Goal: Task Accomplishment & Management: Manage account settings

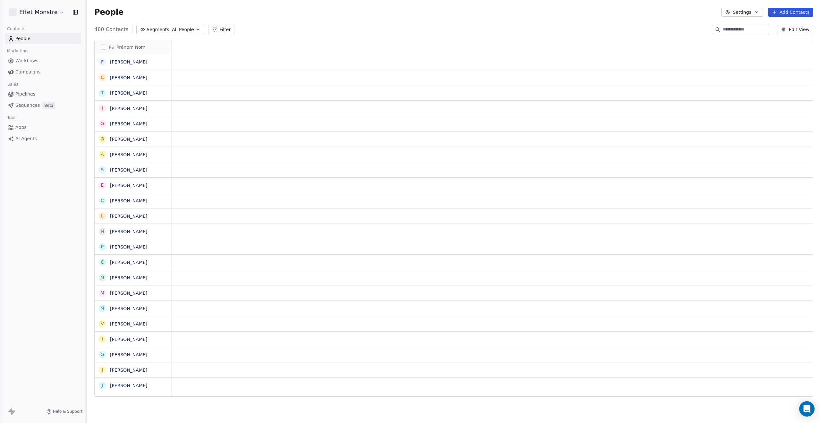
scroll to position [367, 729]
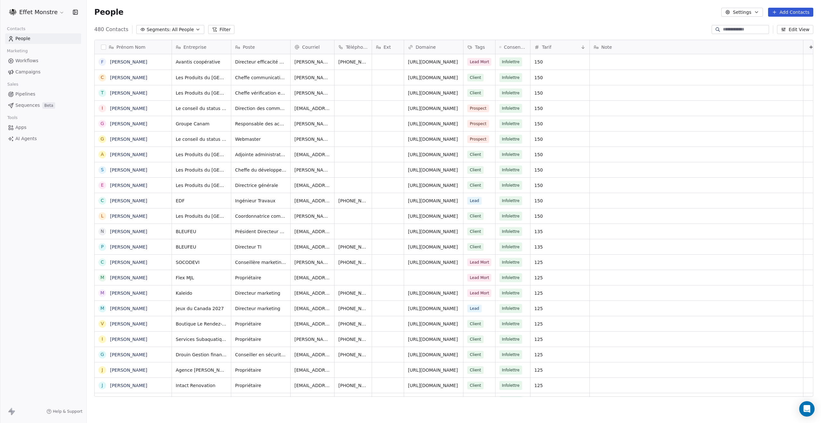
click at [726, 29] on input at bounding box center [745, 29] width 45 height 6
click at [180, 33] on button "Segments: All People" at bounding box center [170, 29] width 68 height 9
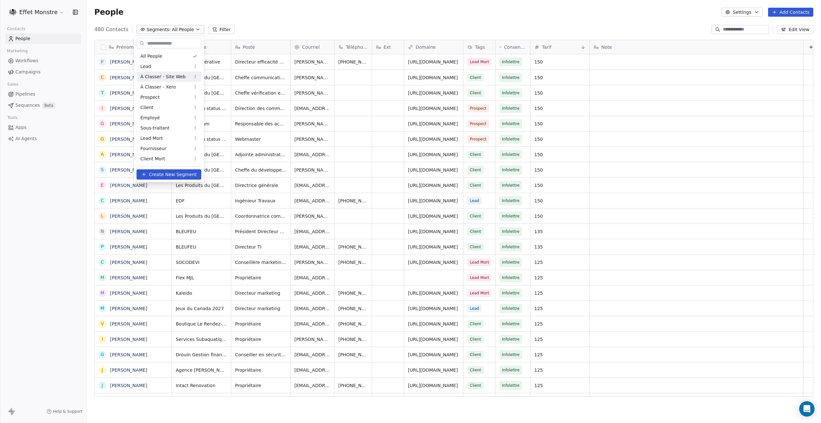
click at [169, 77] on span "À Classer - Site Web" at bounding box center [162, 76] width 45 height 7
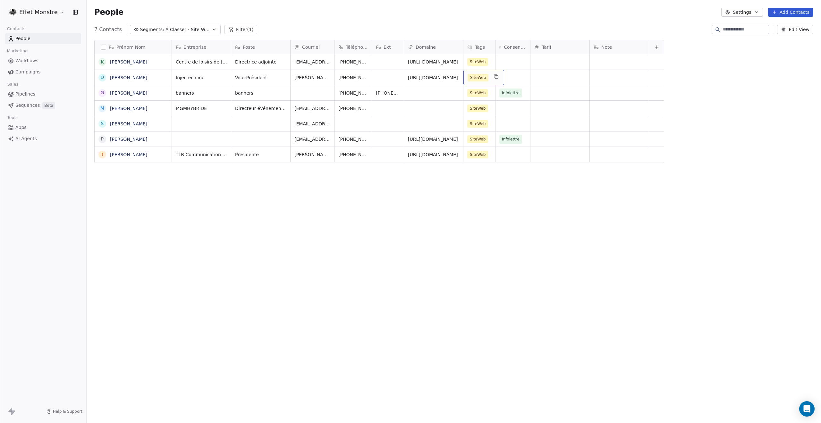
click at [490, 77] on div "SiteWeb" at bounding box center [483, 77] width 41 height 15
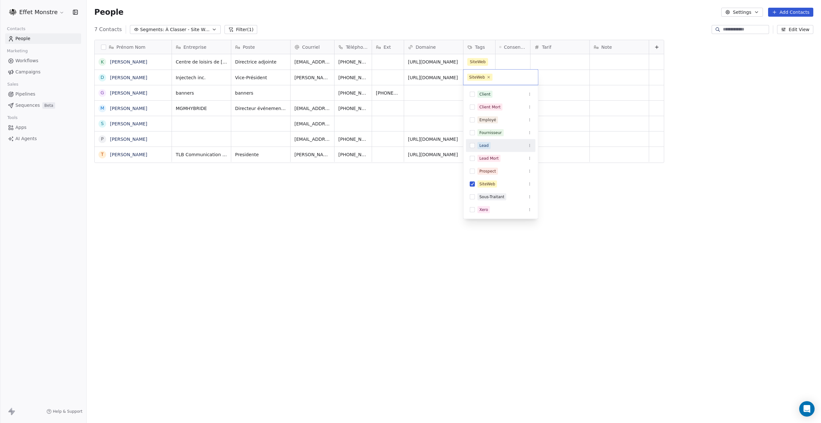
click at [470, 142] on div "Lead" at bounding box center [501, 145] width 70 height 10
click at [472, 189] on button "Suggestions" at bounding box center [472, 191] width 5 height 5
click at [392, 202] on html "Effet Monstre Contacts People Marketing Workflows Campaigns Sales Pipelines Seq…" at bounding box center [410, 211] width 821 height 423
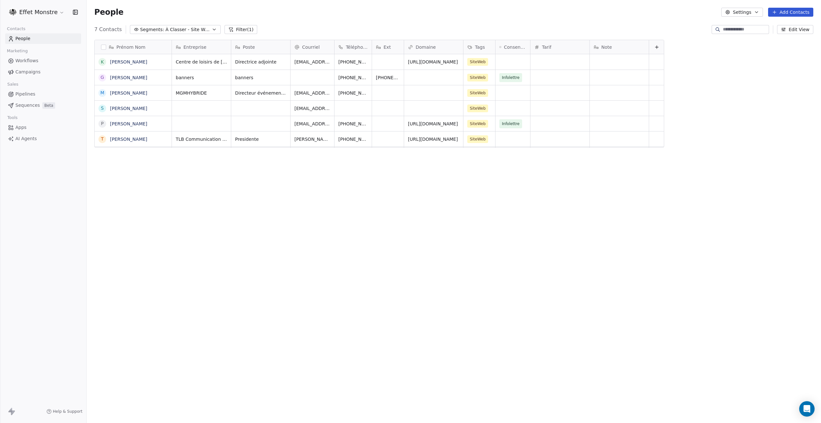
click at [356, 194] on div "Prénom Nom K [PERSON_NAME] G [PERSON_NAME]-[PERSON_NAME] S [PERSON_NAME] P [PER…" at bounding box center [454, 221] width 734 height 372
click at [102, 61] on button "grid" at bounding box center [102, 61] width 5 height 5
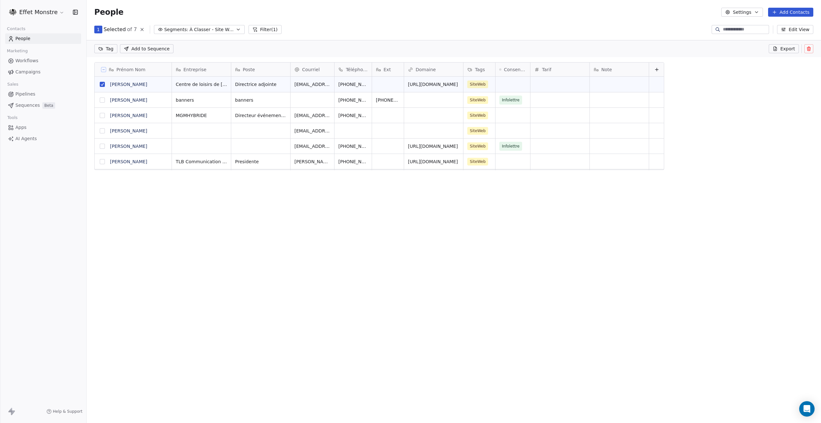
scroll to position [345, 729]
click at [102, 101] on button "grid" at bounding box center [102, 99] width 5 height 5
click at [809, 48] on icon at bounding box center [809, 48] width 4 height 0
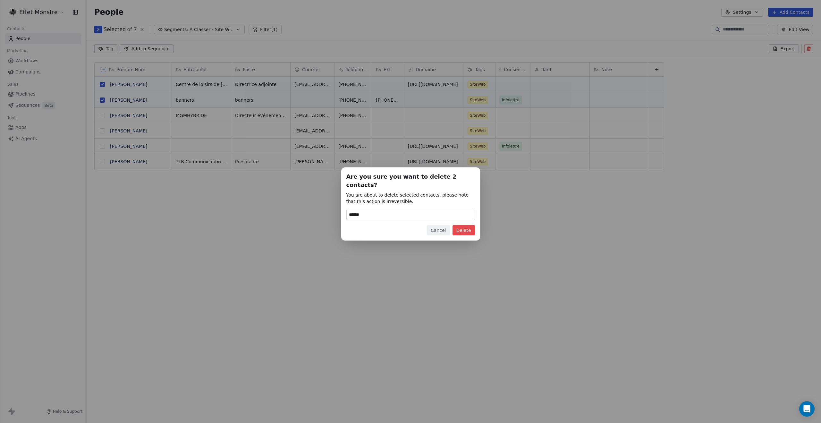
type input "******"
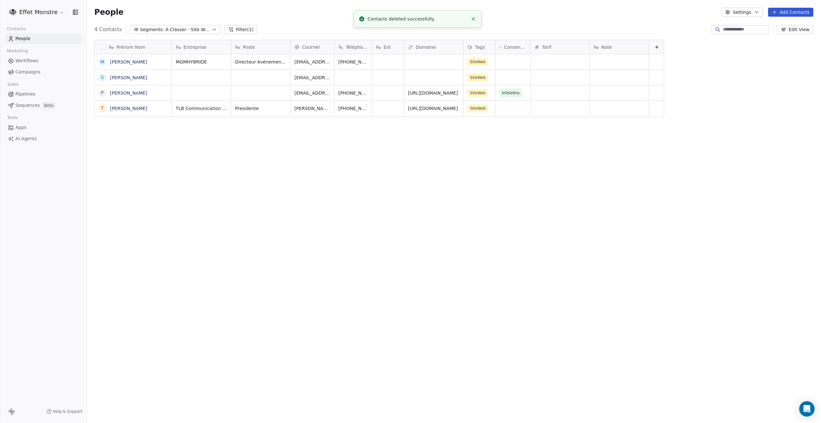
click at [23, 92] on span "Pipelines" at bounding box center [25, 94] width 20 height 7
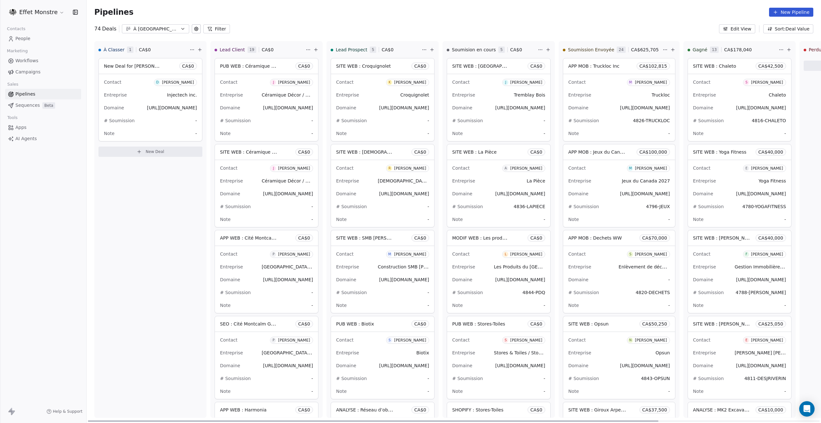
click at [156, 95] on div "Entreprise Injectech inc." at bounding box center [150, 95] width 93 height 10
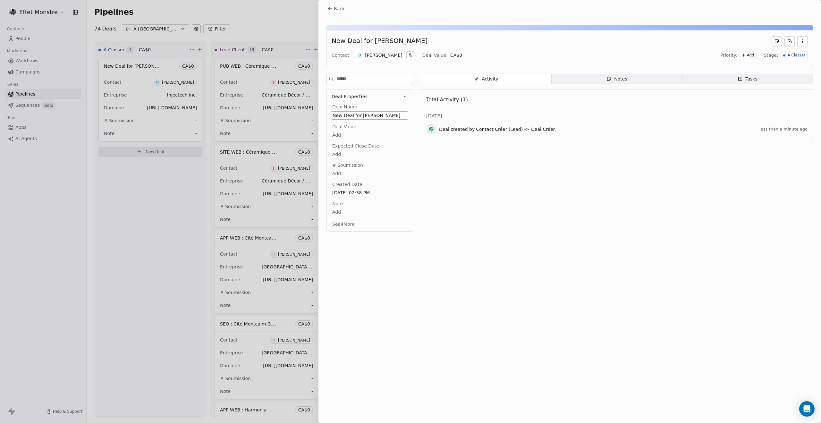
click at [352, 116] on span "New Deal for [PERSON_NAME]" at bounding box center [369, 115] width 74 height 6
click at [356, 114] on span "New Deal for [PERSON_NAME]" at bounding box center [369, 115] width 74 height 6
type textarea "**********"
click at [379, 113] on span "PUB WEB : Injectec" at bounding box center [369, 115] width 74 height 6
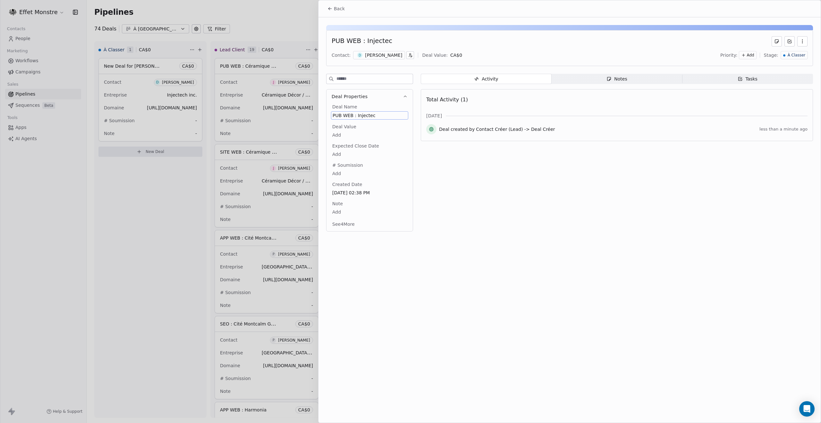
click at [379, 113] on span "PUB WEB : Injectec" at bounding box center [369, 115] width 74 height 6
click at [377, 113] on textarea "**********" at bounding box center [367, 121] width 72 height 20
type textarea "**********"
click at [51, 208] on div at bounding box center [410, 211] width 821 height 423
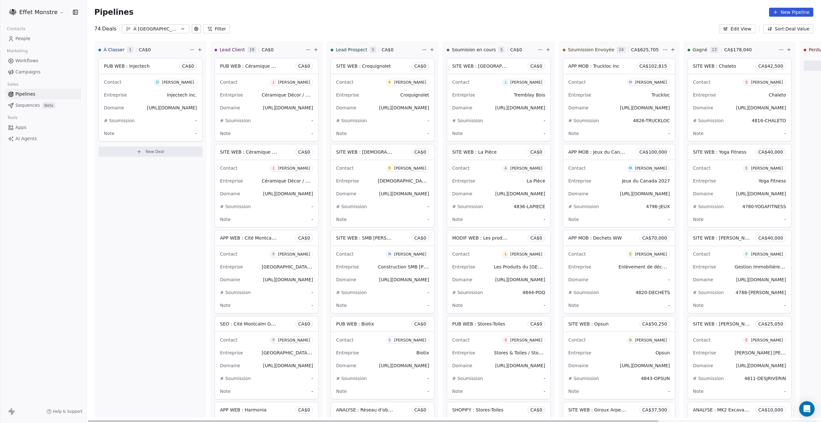
click at [148, 113] on div "Contact D [PERSON_NAME] Entreprise Injectech inc. Domaine [URL][DOMAIN_NAME] # …" at bounding box center [150, 107] width 103 height 67
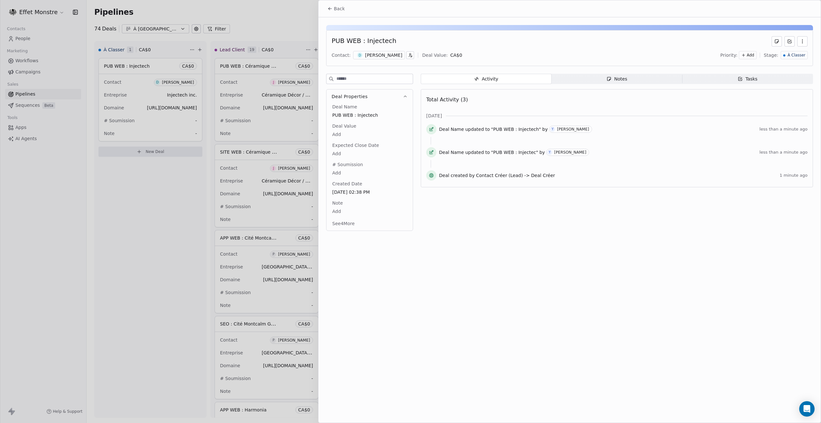
click at [341, 174] on body "Effet Monstre Contacts People Marketing Workflows Campaigns Sales Pipelines Seq…" at bounding box center [410, 211] width 821 height 423
type textarea "**********"
click at [228, 230] on html "Effet Monstre Contacts People Marketing Workflows Campaigns Sales Pipelines Seq…" at bounding box center [410, 211] width 821 height 423
click at [333, 134] on body "Effet Monstre Contacts People Marketing Workflows Campaigns Sales Pipelines Seq…" at bounding box center [410, 211] width 821 height 423
type input "*****"
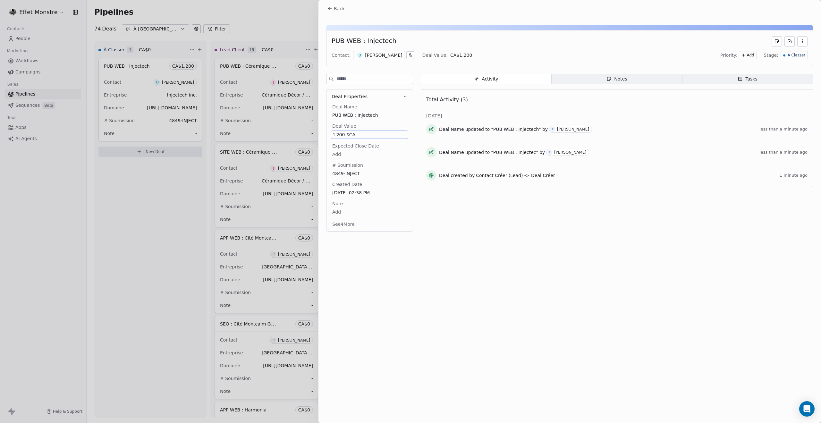
click at [65, 225] on div at bounding box center [410, 211] width 821 height 423
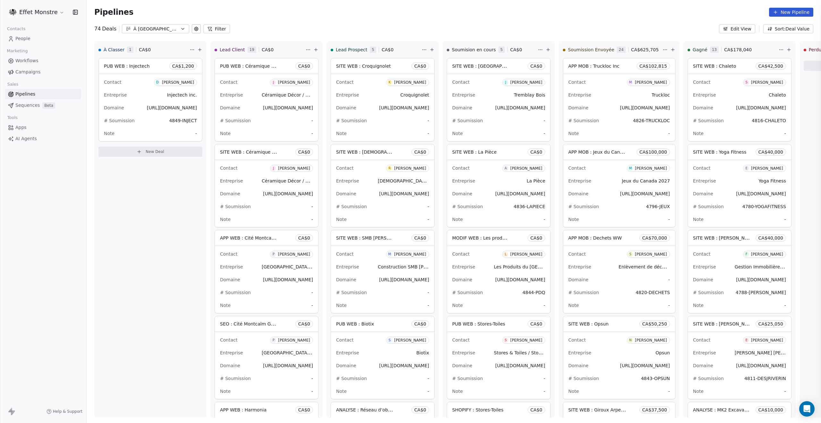
click at [65, 225] on div at bounding box center [410, 211] width 821 height 423
click at [142, 97] on div "Entreprise Injectech inc." at bounding box center [150, 95] width 93 height 10
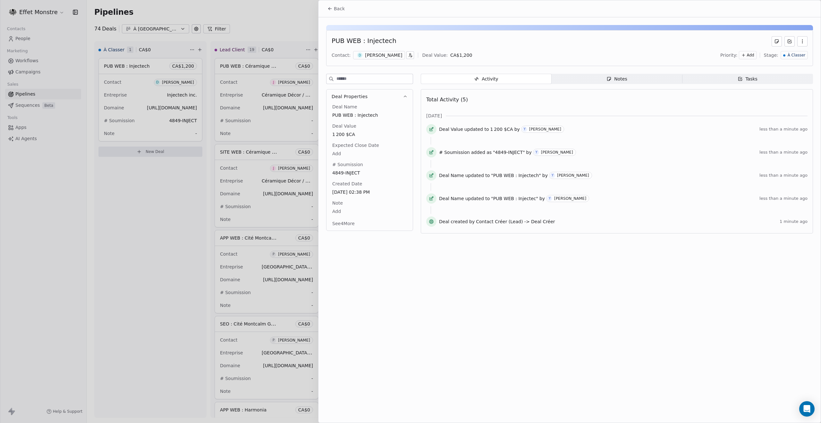
click at [803, 57] on span "À Classer" at bounding box center [796, 55] width 18 height 5
click at [787, 110] on span "Soumission Envoyée" at bounding box center [782, 109] width 46 height 6
click at [279, 29] on div at bounding box center [410, 211] width 821 height 423
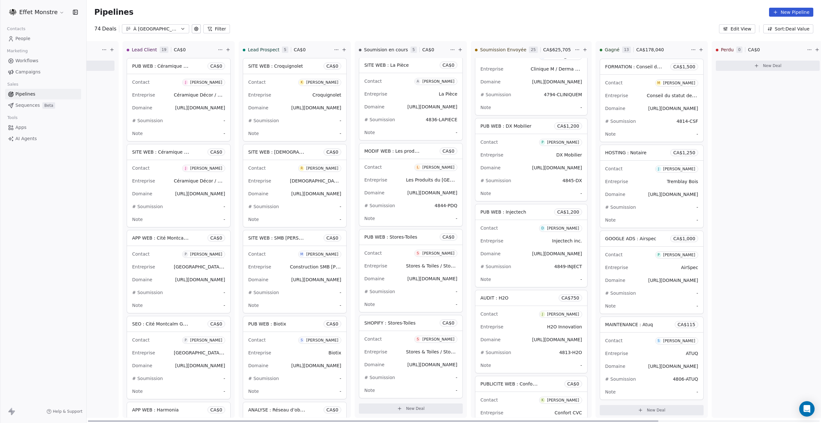
scroll to position [0, 207]
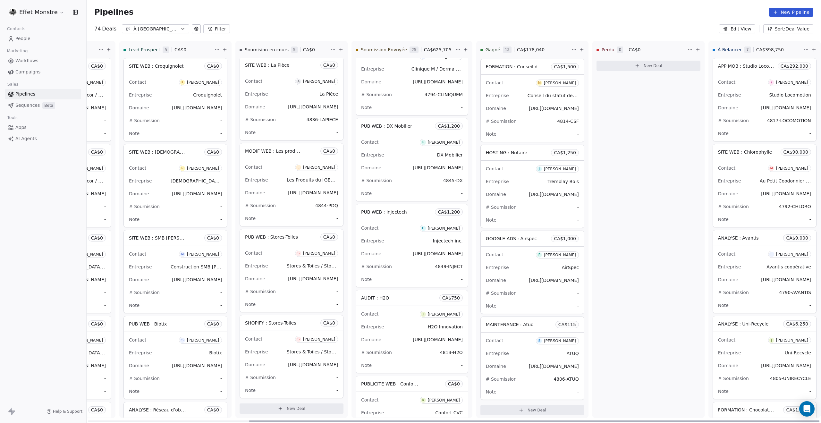
drag, startPoint x: 144, startPoint y: 423, endPoint x: 449, endPoint y: 423, distance: 304.3
click at [449, 422] on div at bounding box center [534, 420] width 570 height 1
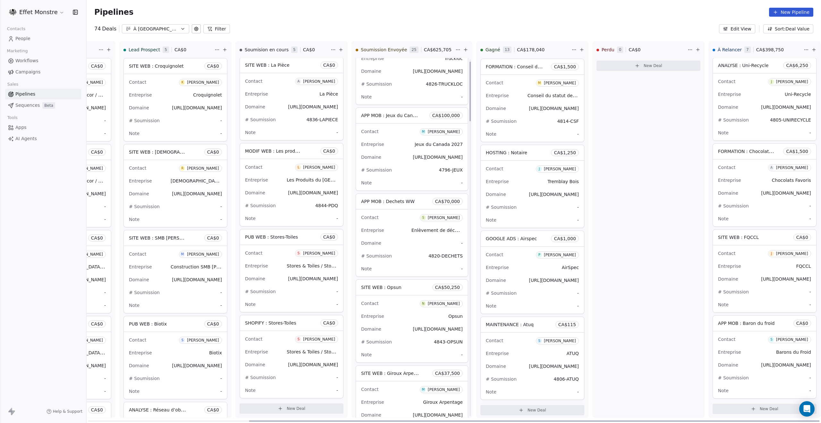
scroll to position [0, 0]
